Goal: Information Seeking & Learning: Learn about a topic

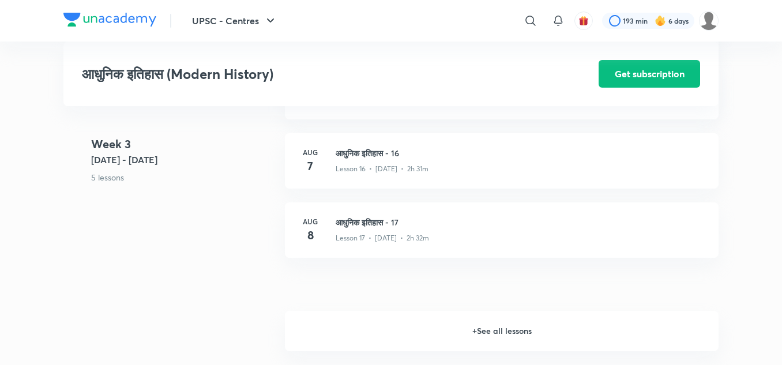
scroll to position [1700, 0]
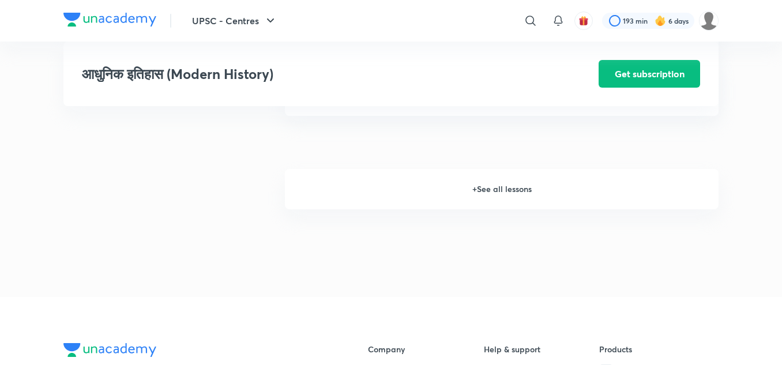
click at [507, 183] on h6 "+ See all lessons" at bounding box center [502, 189] width 434 height 40
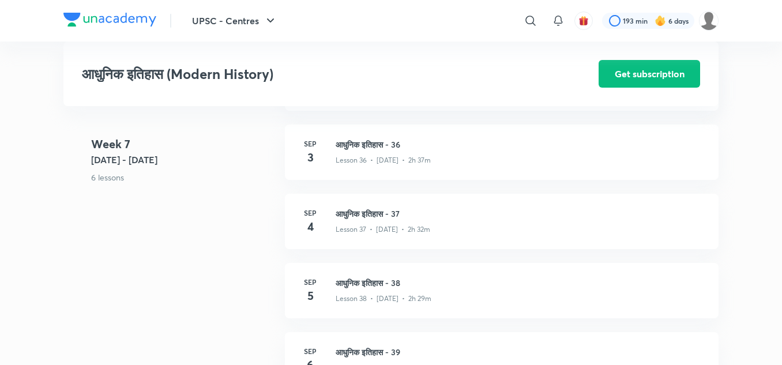
scroll to position [3291, 0]
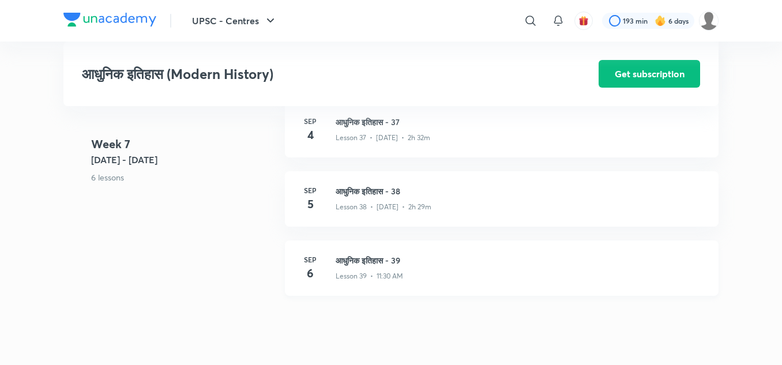
click at [378, 267] on div "Lesson 39 • 11:30 AM" at bounding box center [520, 273] width 369 height 15
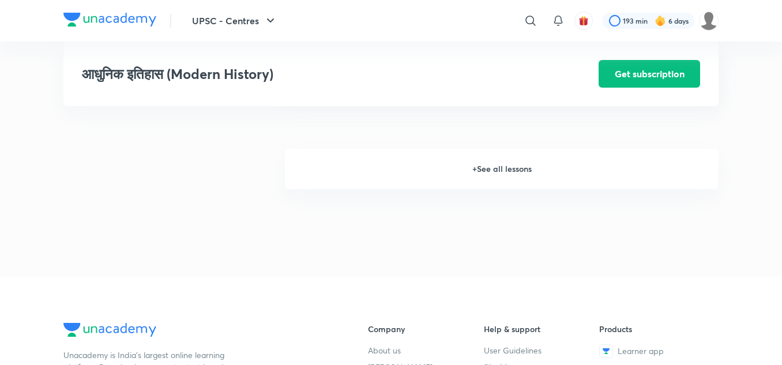
scroll to position [1723, 0]
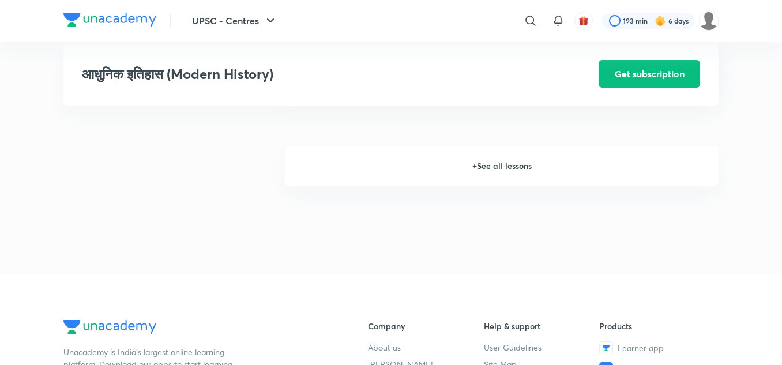
click at [498, 164] on h6 "+ See all lessons" at bounding box center [502, 166] width 434 height 40
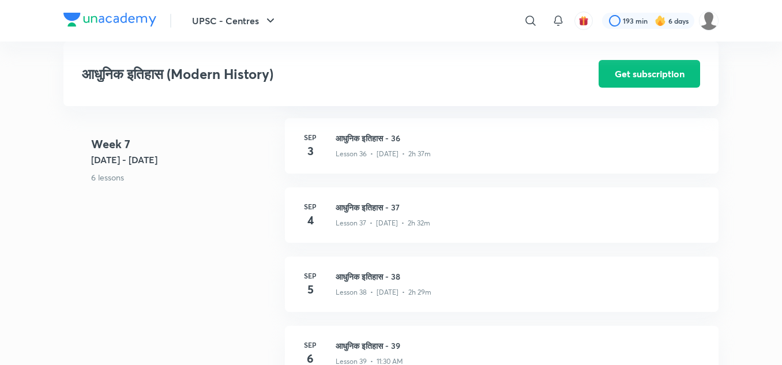
scroll to position [3268, 0]
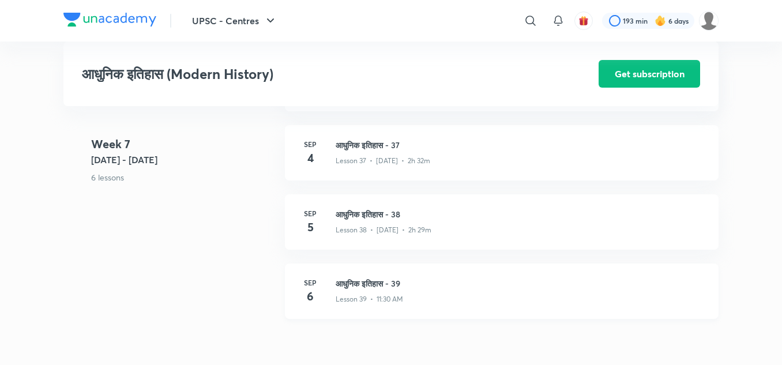
click at [357, 287] on h3 "आधुनिक इतिहास - 39" at bounding box center [520, 283] width 369 height 12
